Goal: Task Accomplishment & Management: Use online tool/utility

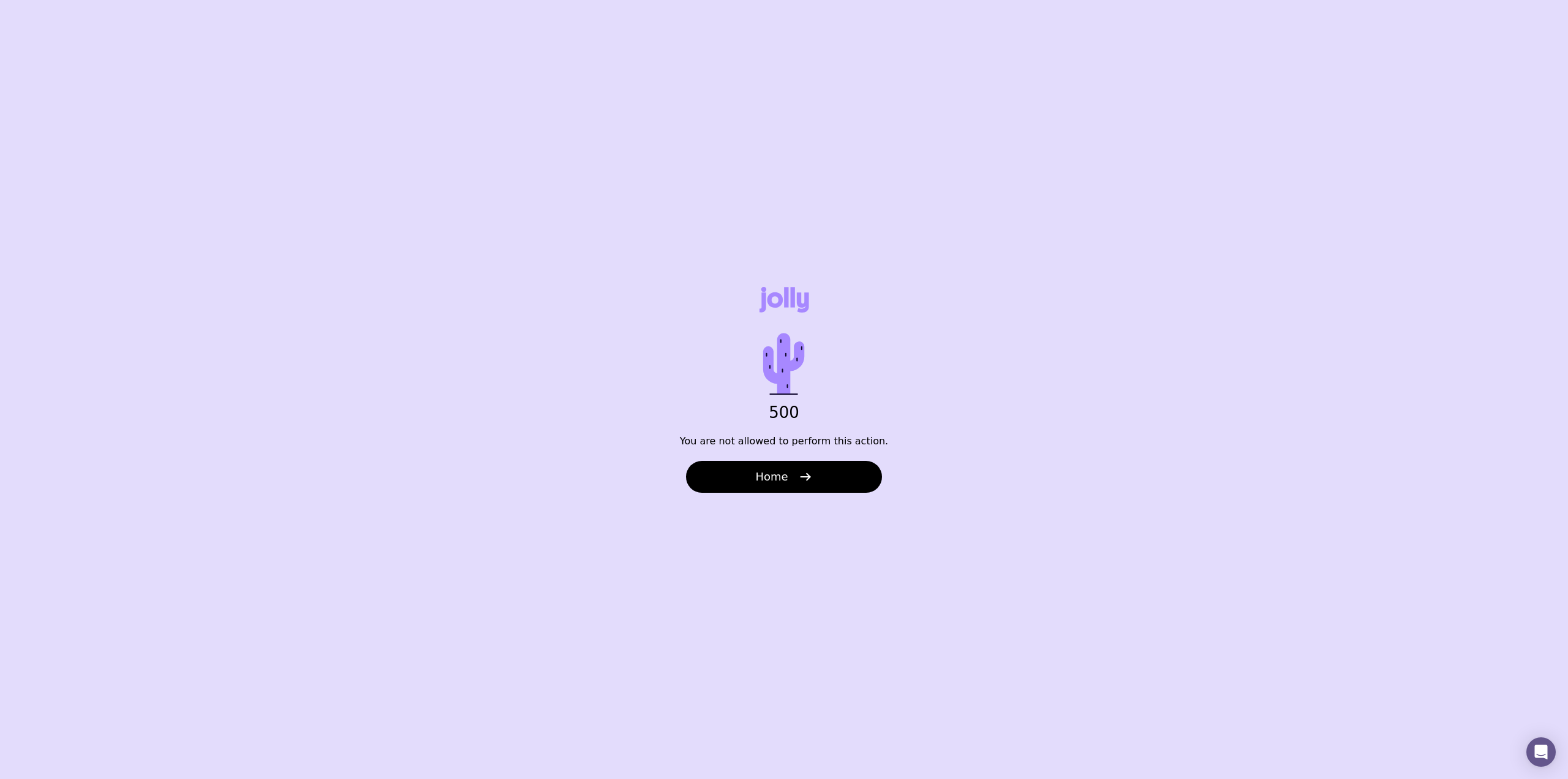
click at [839, 474] on button "Home" at bounding box center [784, 477] width 196 height 32
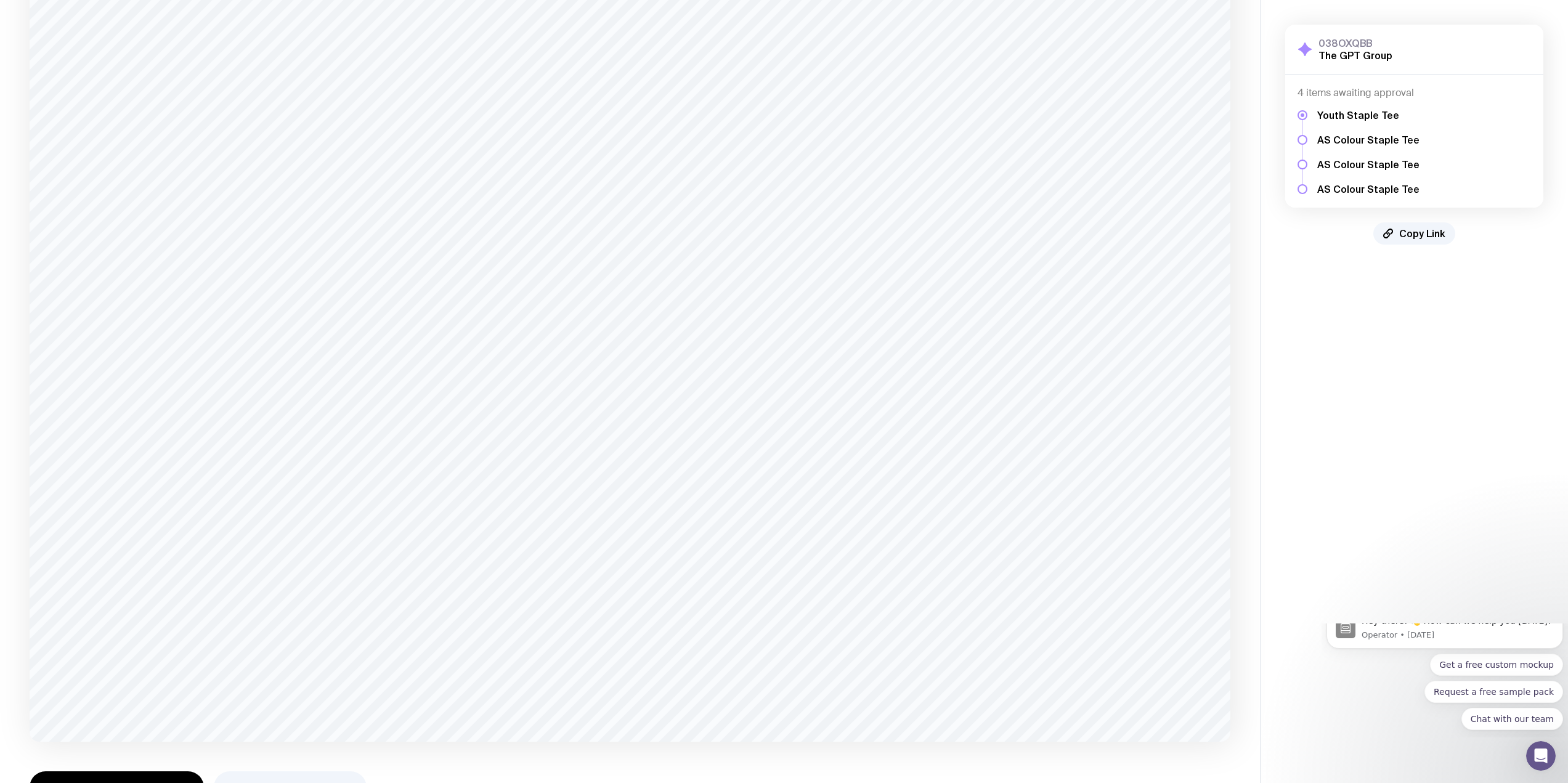
scroll to position [244, 0]
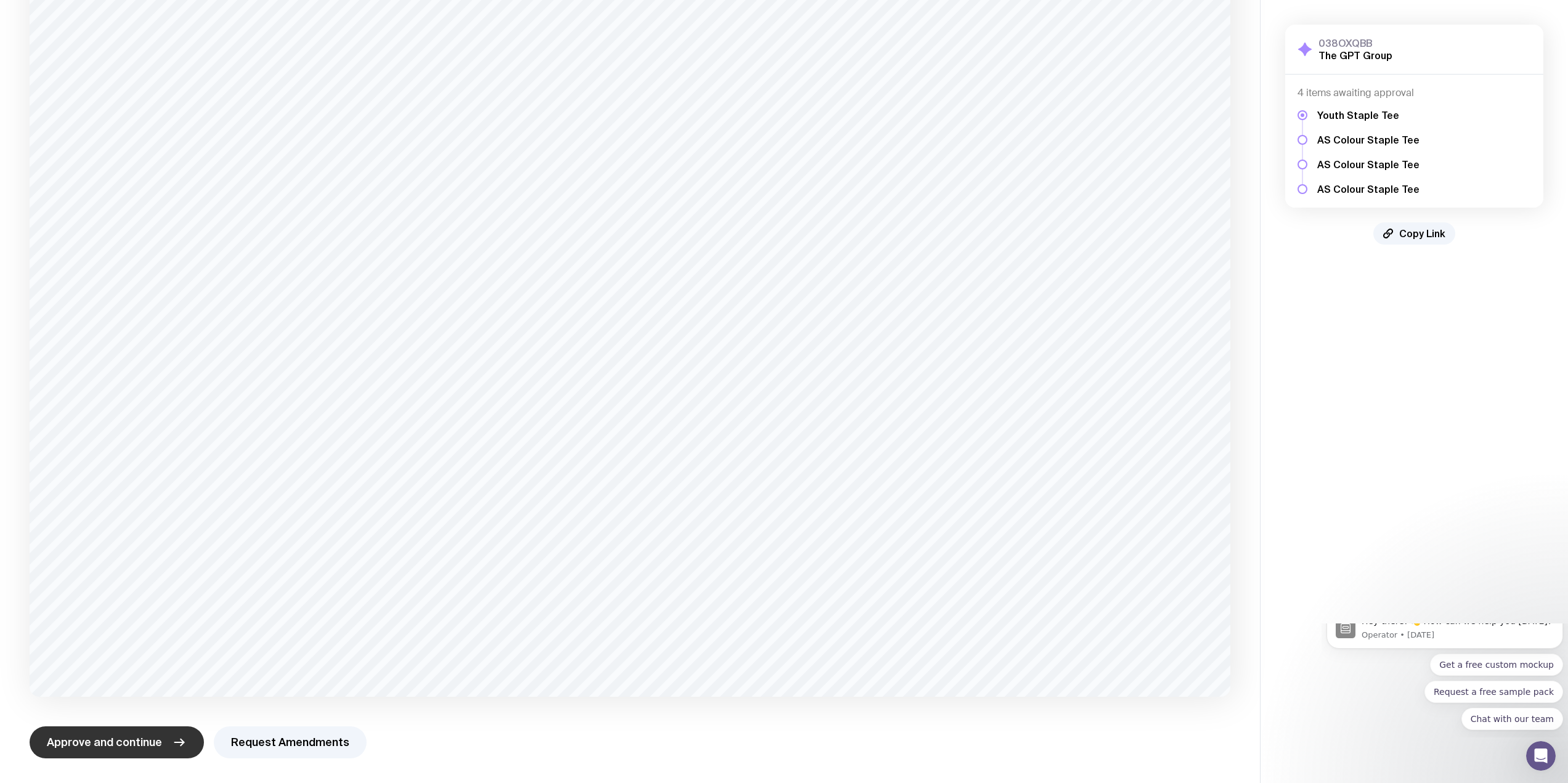
click at [166, 746] on button "Approve and continue" at bounding box center [117, 742] width 174 height 32
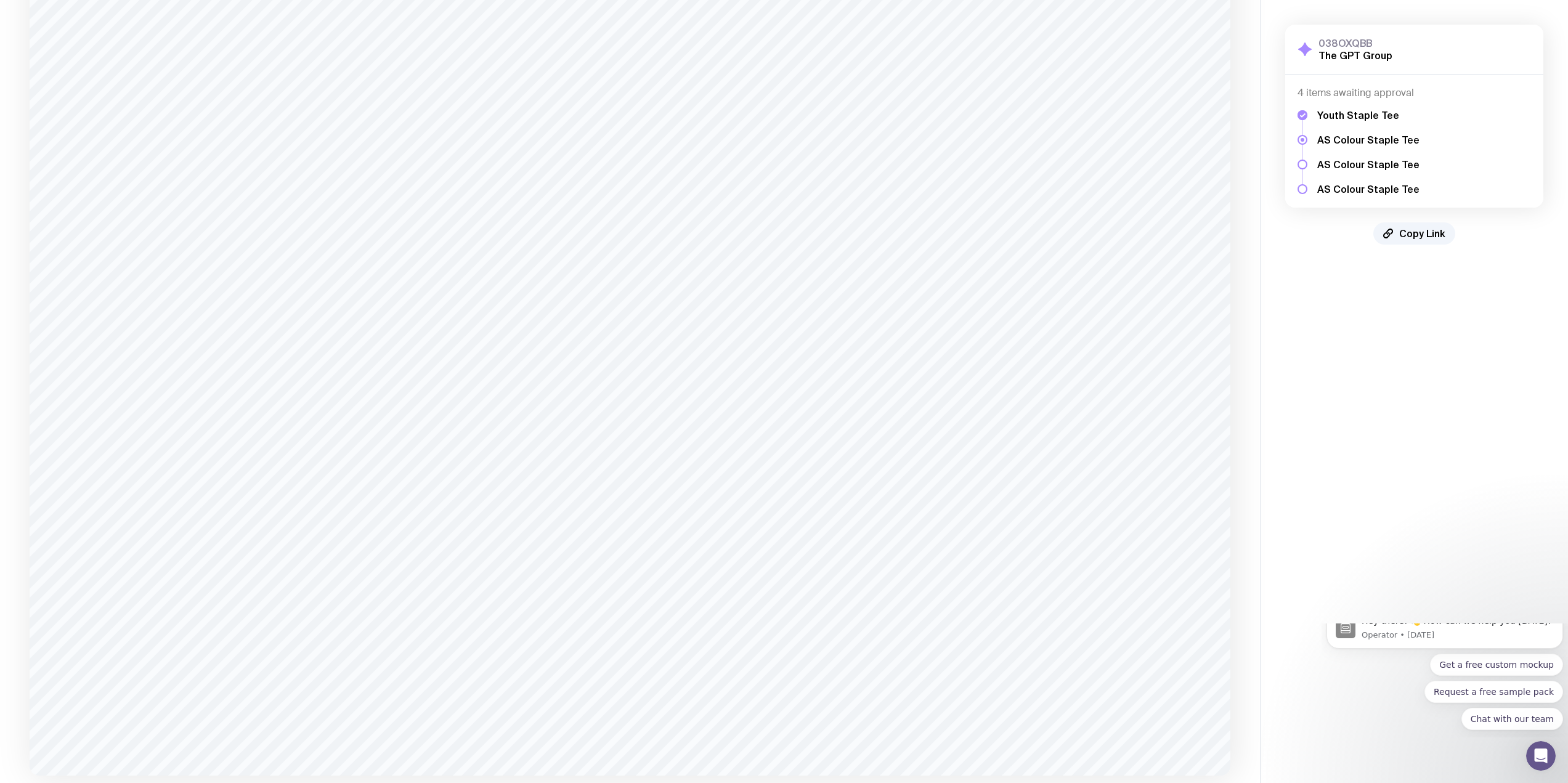
scroll to position [237, 0]
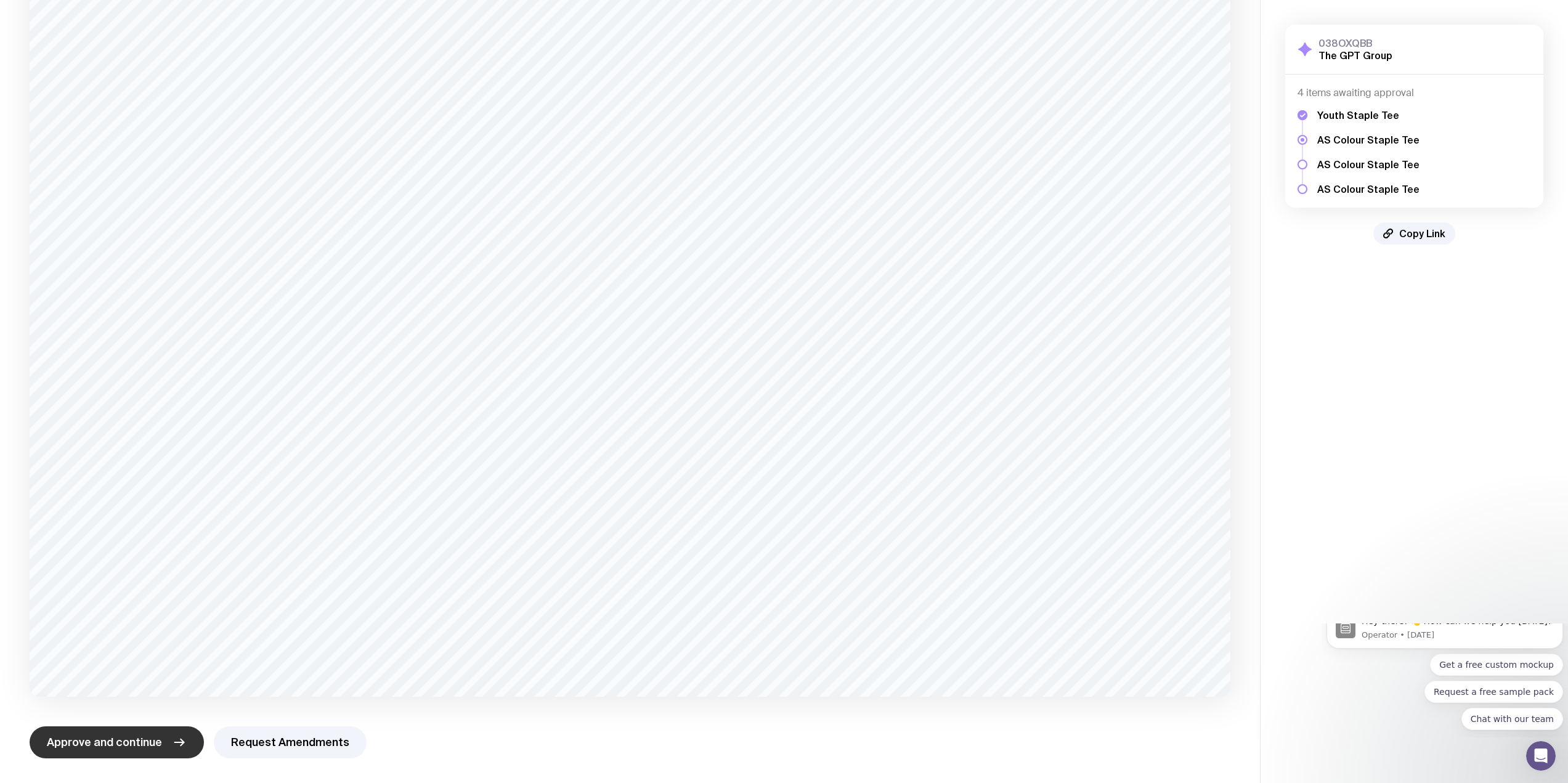
click at [113, 744] on span "Approve and continue" at bounding box center [105, 742] width 115 height 15
click at [100, 744] on span "Approve and continue" at bounding box center [105, 742] width 115 height 15
click at [98, 745] on span "Approve and continue" at bounding box center [105, 742] width 115 height 15
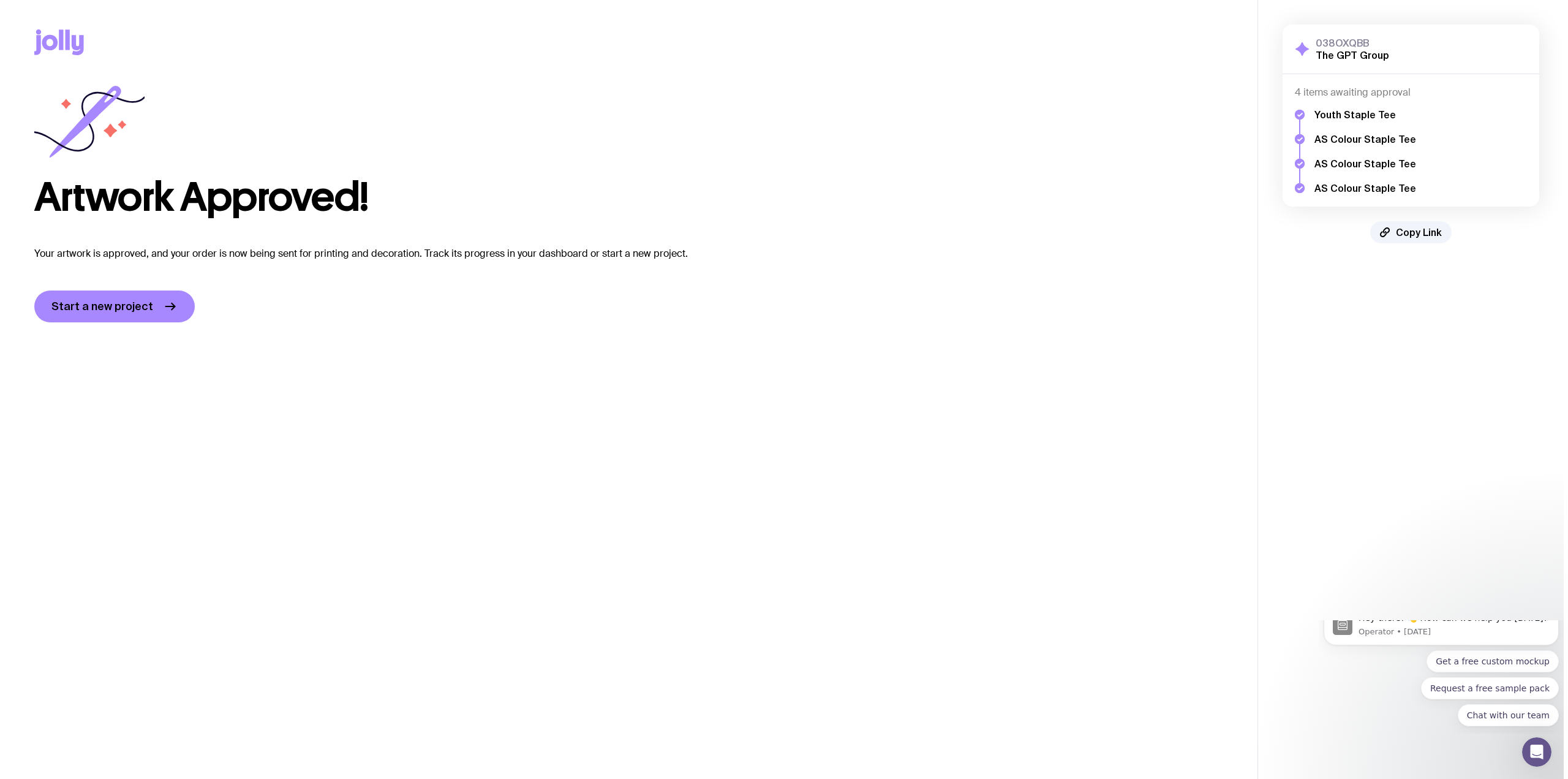
scroll to position [0, 0]
